Goal: Transaction & Acquisition: Purchase product/service

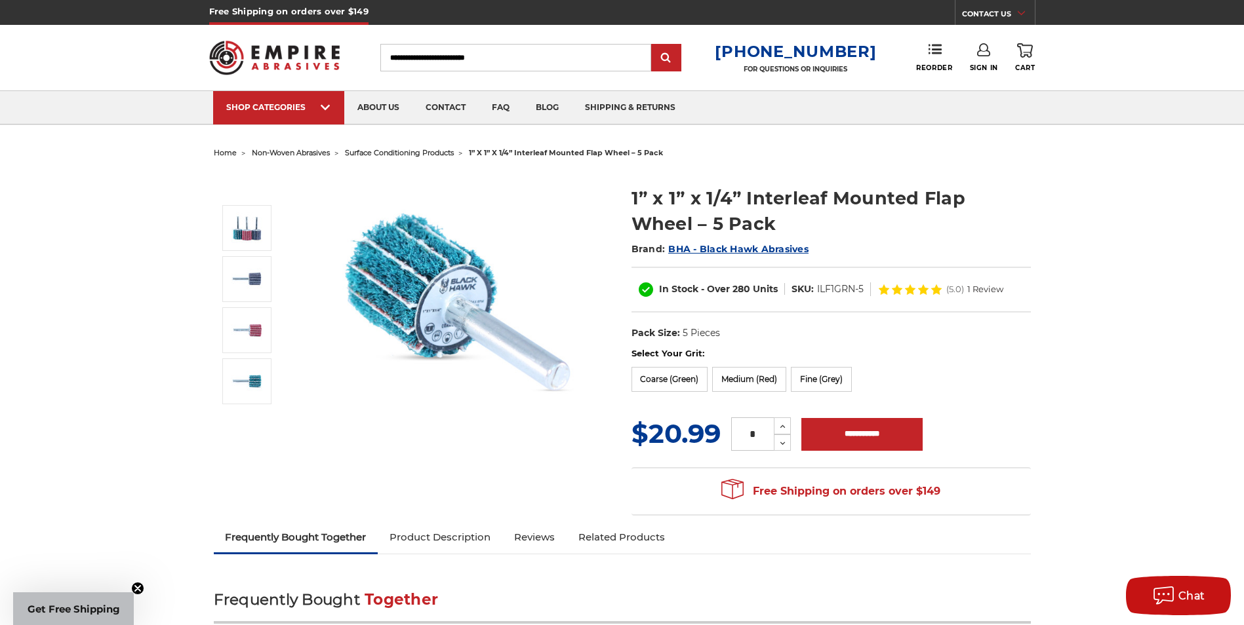
click at [412, 311] on img at bounding box center [457, 303] width 262 height 262
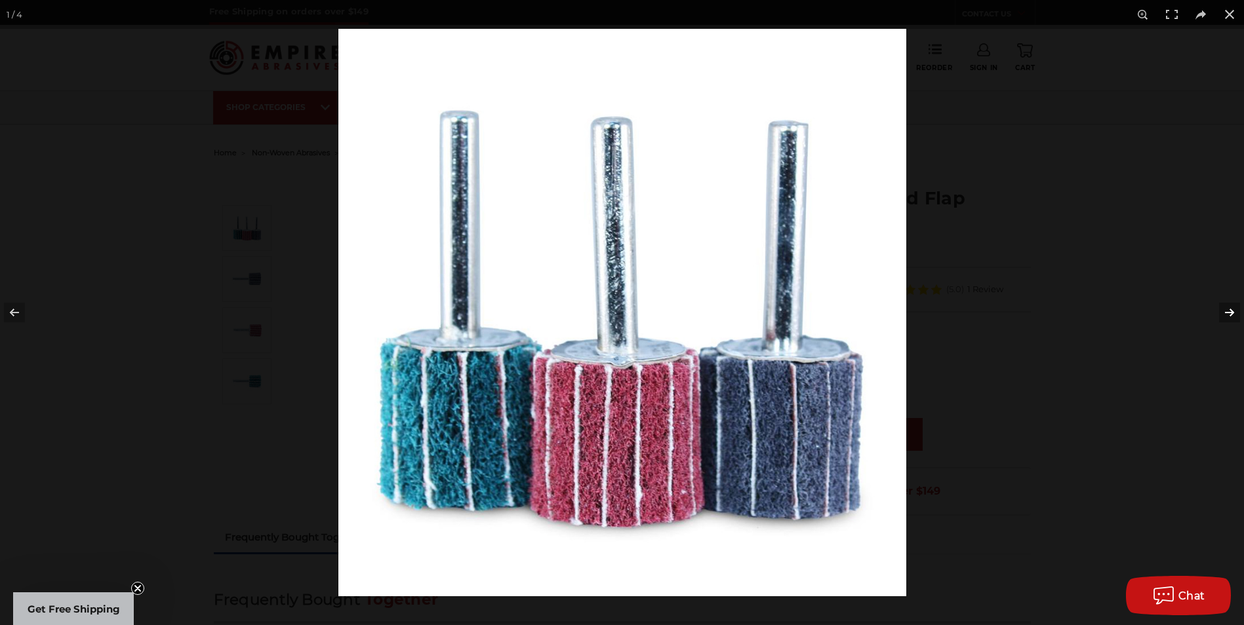
click at [1227, 311] on button at bounding box center [1221, 313] width 46 height 66
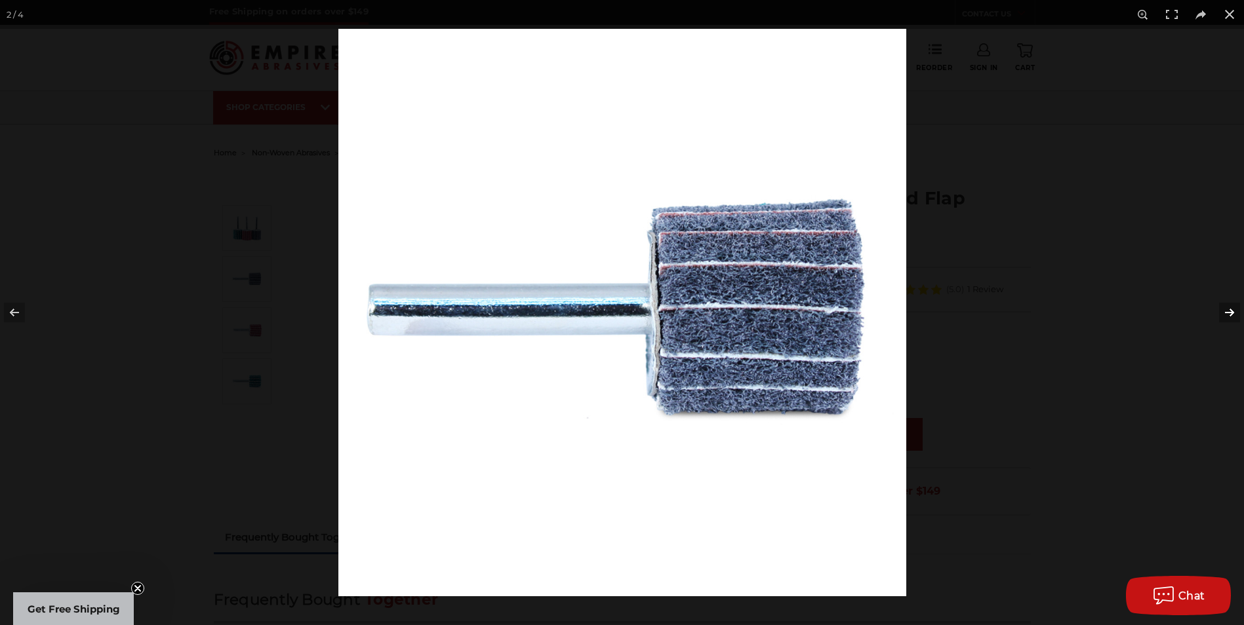
click at [1227, 311] on button at bounding box center [1221, 313] width 46 height 66
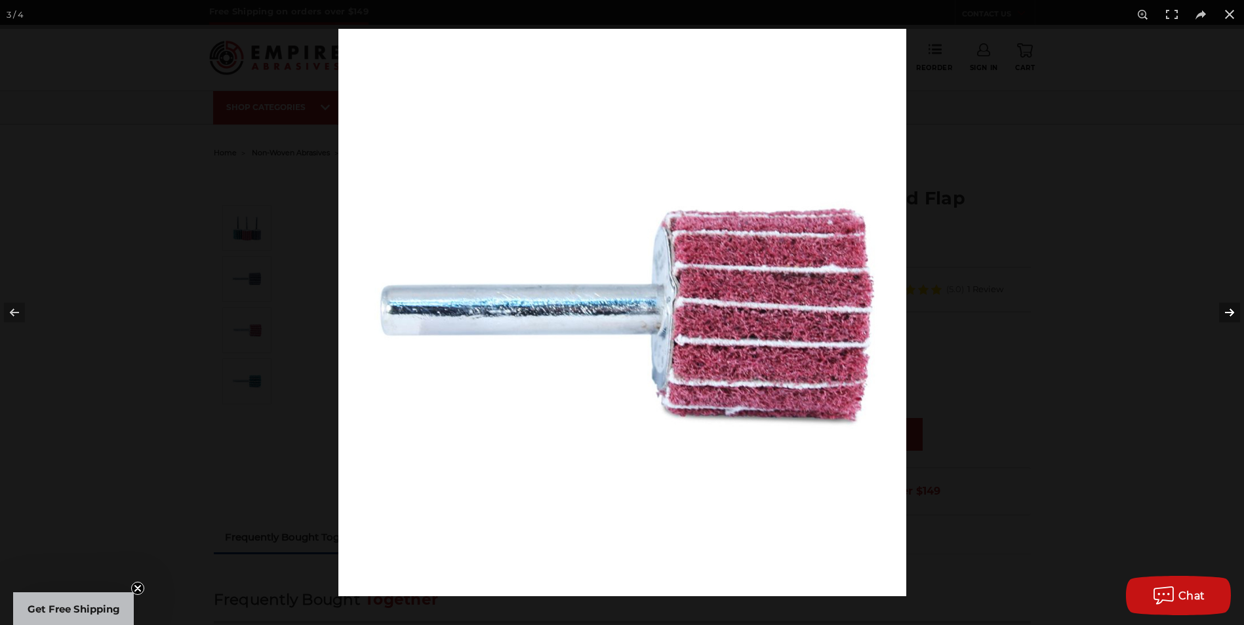
click at [1227, 311] on button at bounding box center [1221, 313] width 46 height 66
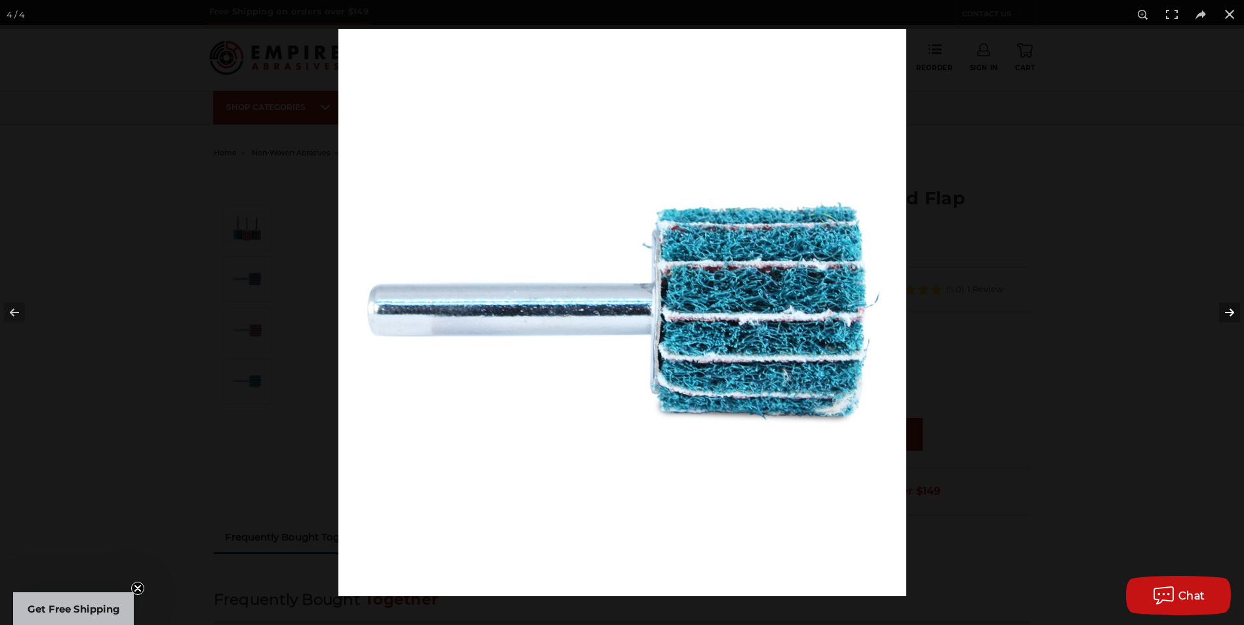
click at [1227, 311] on button at bounding box center [1221, 313] width 46 height 66
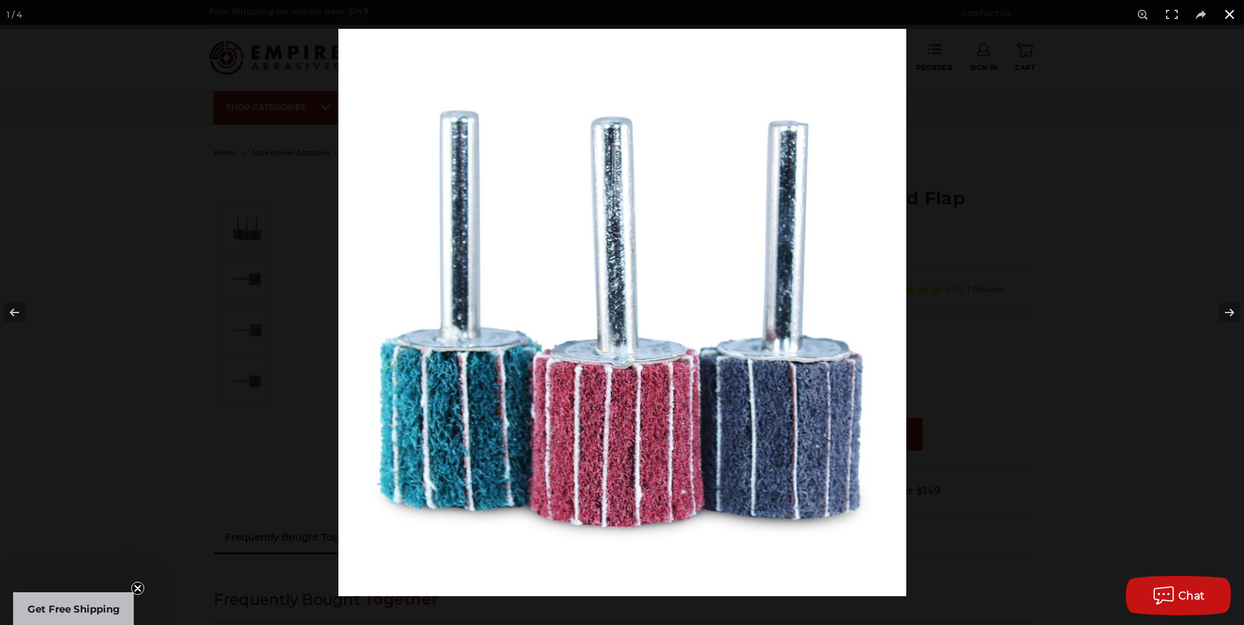
click at [1229, 14] on button at bounding box center [1229, 14] width 29 height 29
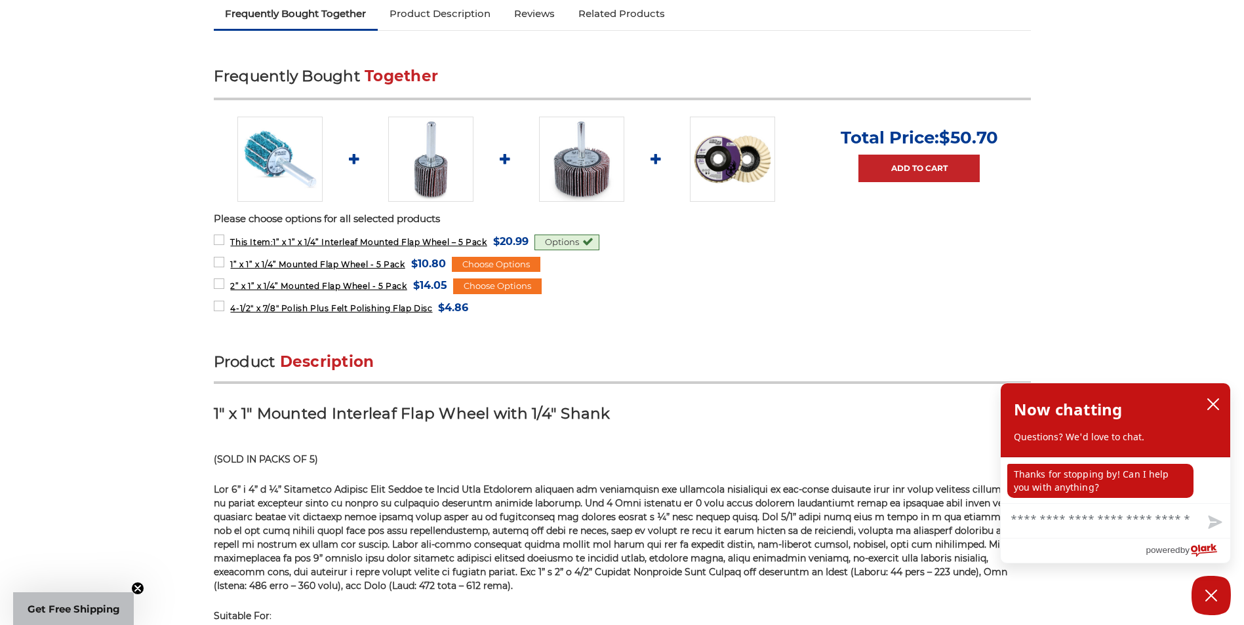
scroll to position [656, 0]
